Goal: Find specific page/section: Find specific page/section

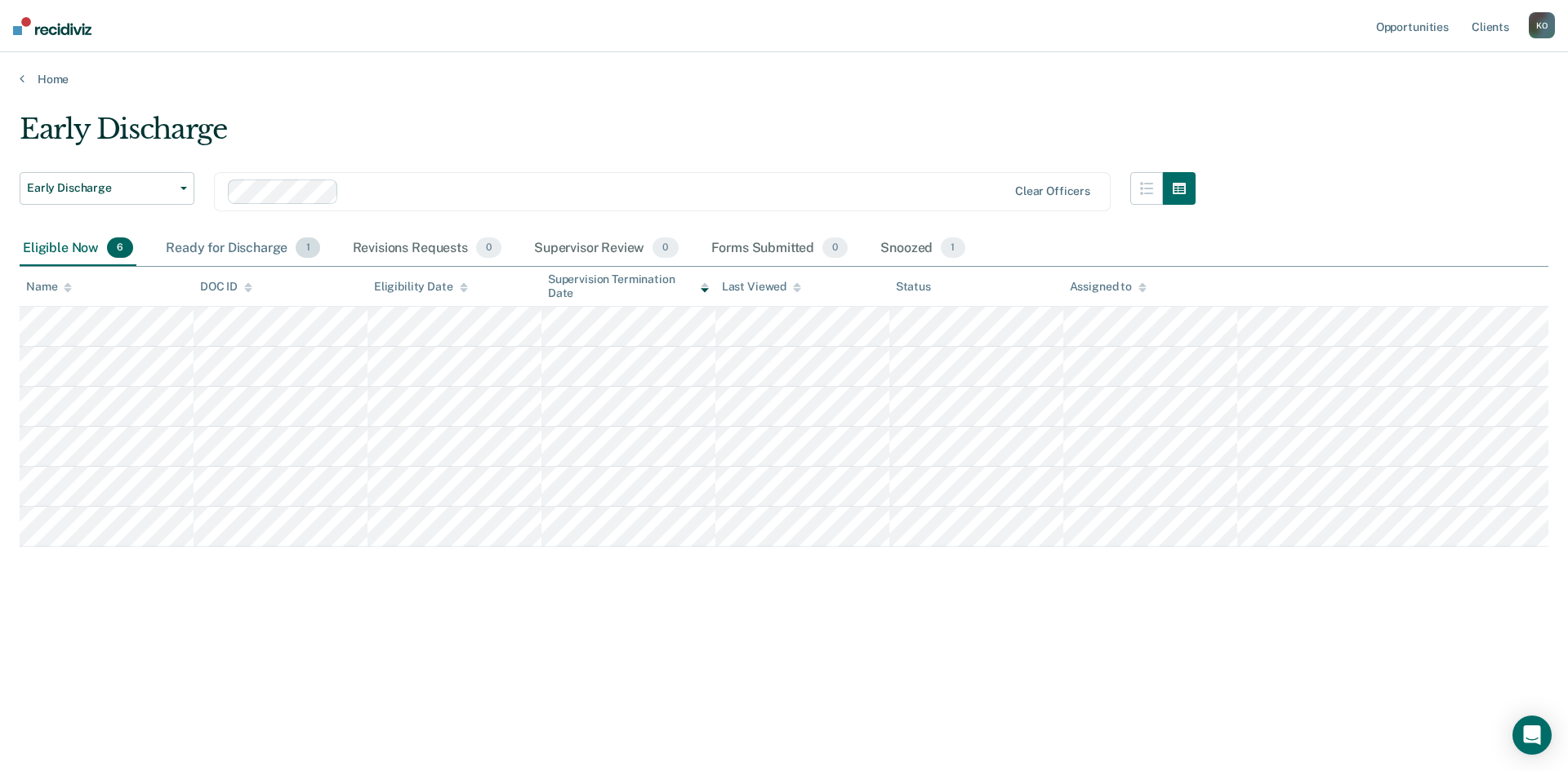
click at [244, 249] on div "Ready for Discharge 1" at bounding box center [243, 248] width 160 height 36
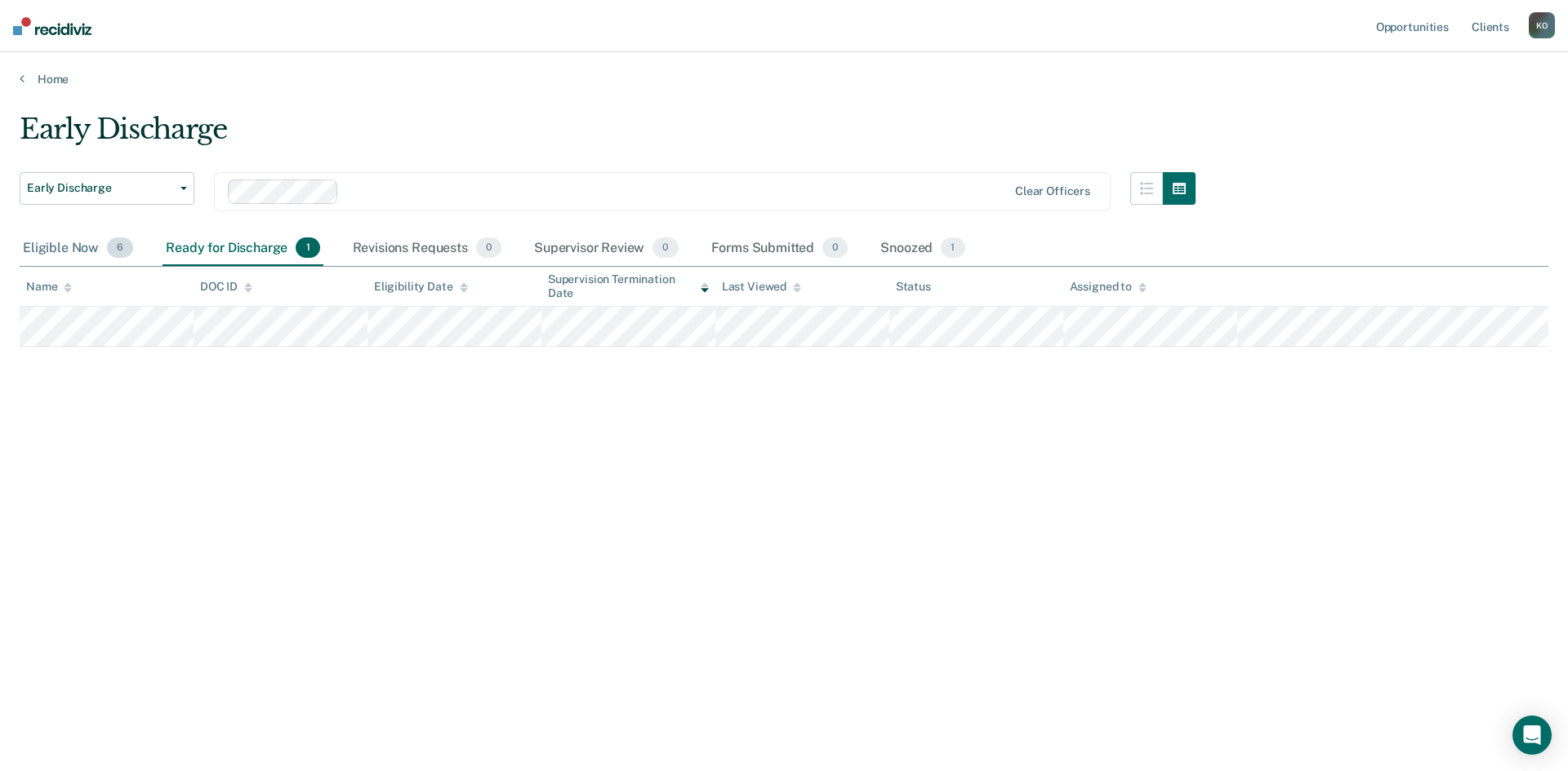
click at [88, 250] on div "Eligible Now 6" at bounding box center [78, 248] width 117 height 36
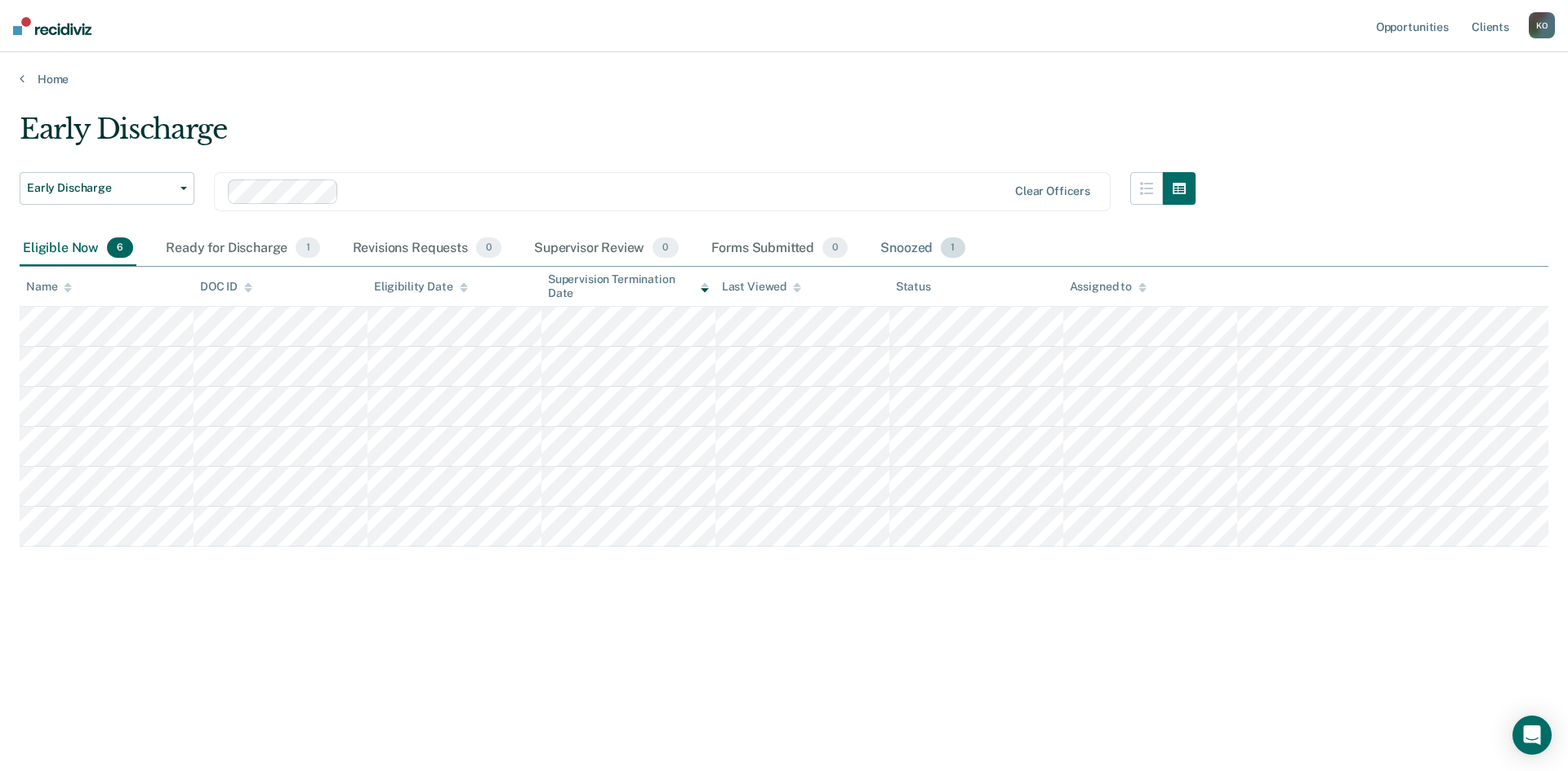
click at [904, 246] on div "Snoozed 1" at bounding box center [922, 248] width 91 height 36
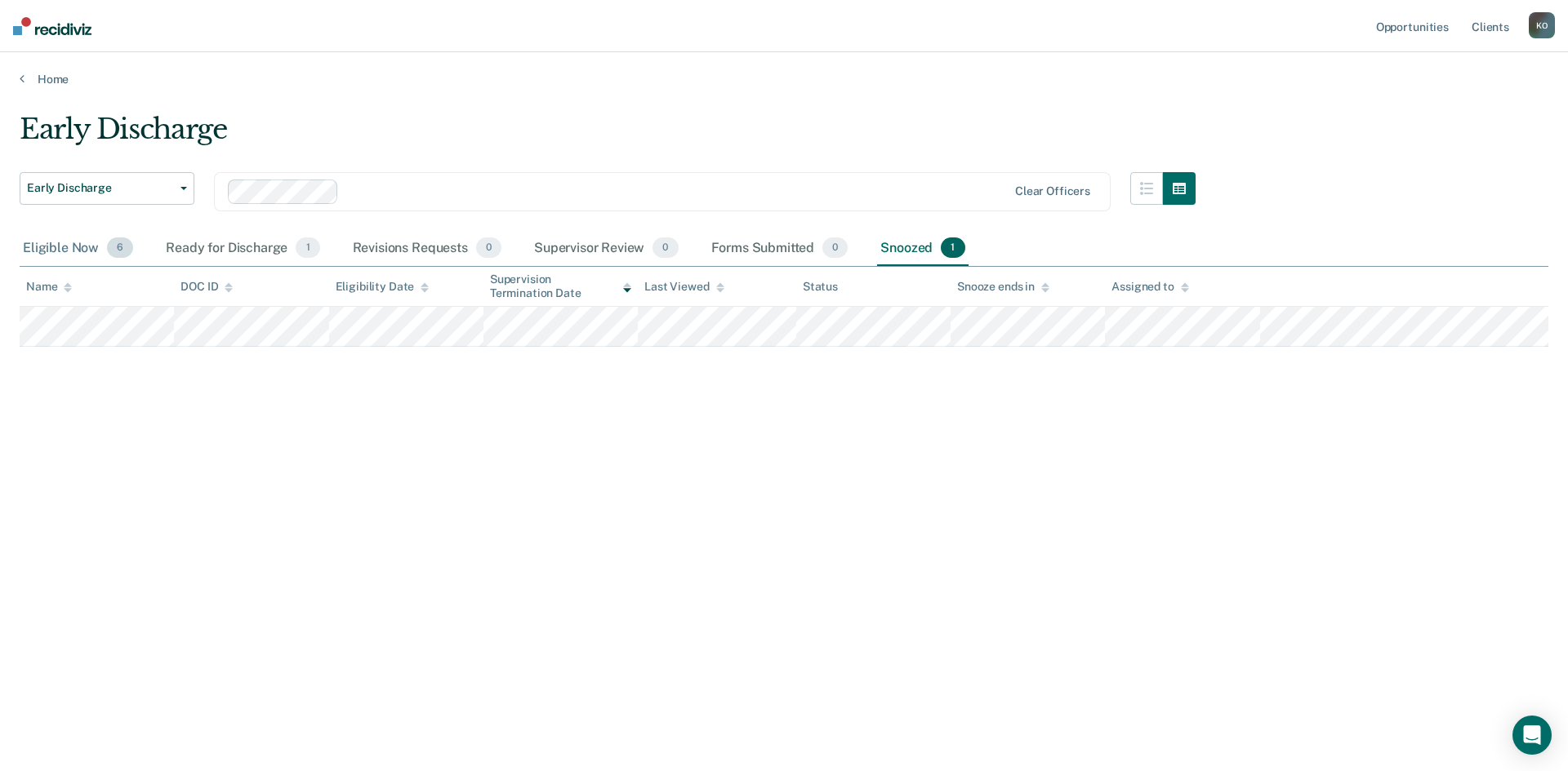
click at [65, 250] on div "Eligible Now 6" at bounding box center [78, 248] width 117 height 36
